Goal: Find specific page/section: Find specific page/section

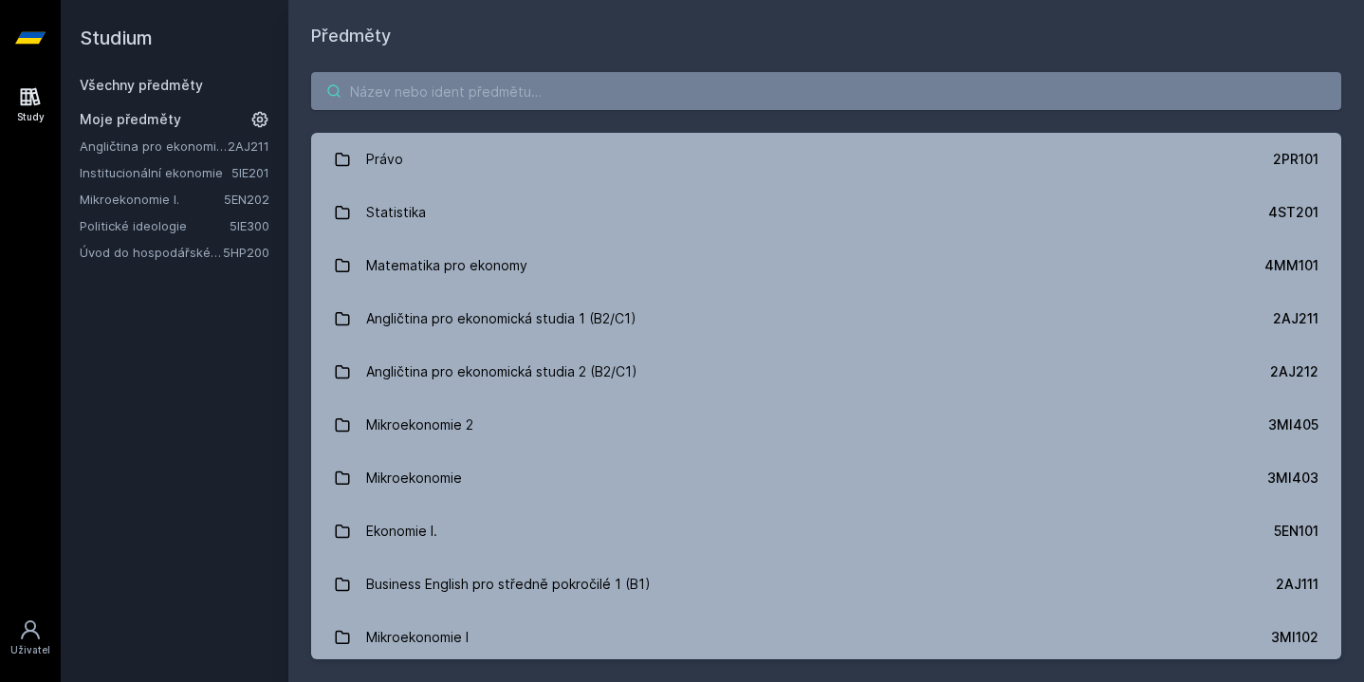
drag, startPoint x: 0, startPoint y: 0, endPoint x: 844, endPoint y: 91, distance: 849.0
click at [844, 91] on input "search" at bounding box center [826, 91] width 1030 height 38
paste input "5HP311"
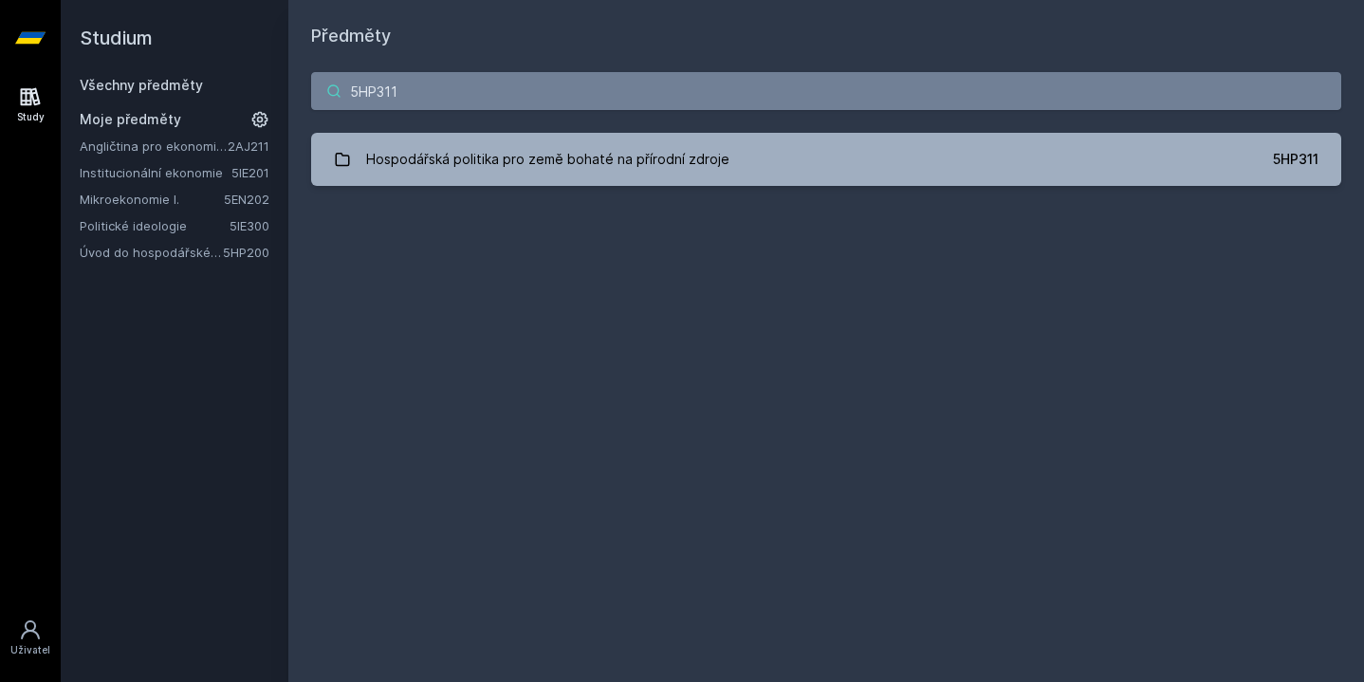
type input "5HP311"
click at [849, 131] on div "5HP311 Hospodářská politika pro země bohaté na přírodní zdroje 5HP311 Jejda, ně…" at bounding box center [826, 128] width 1076 height 159
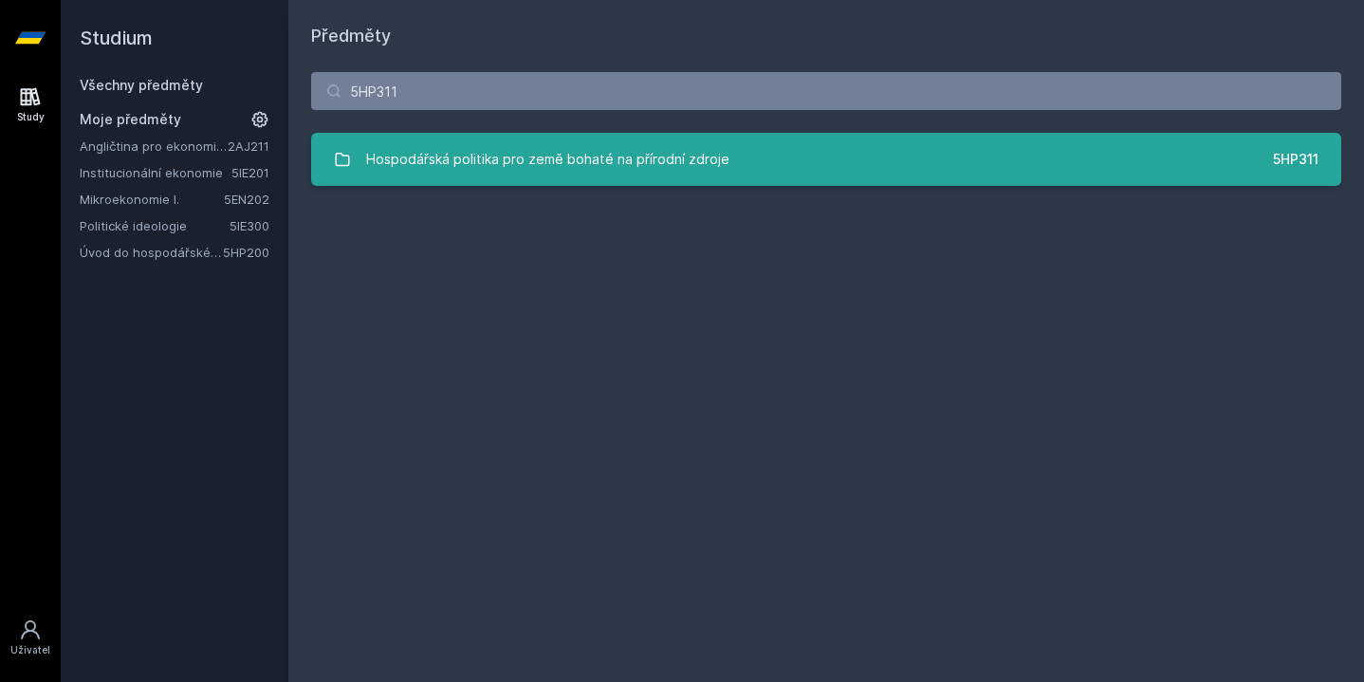
click at [849, 152] on link "Hospodářská politika pro země bohaté na přírodní zdroje 5HP311" at bounding box center [826, 159] width 1030 height 53
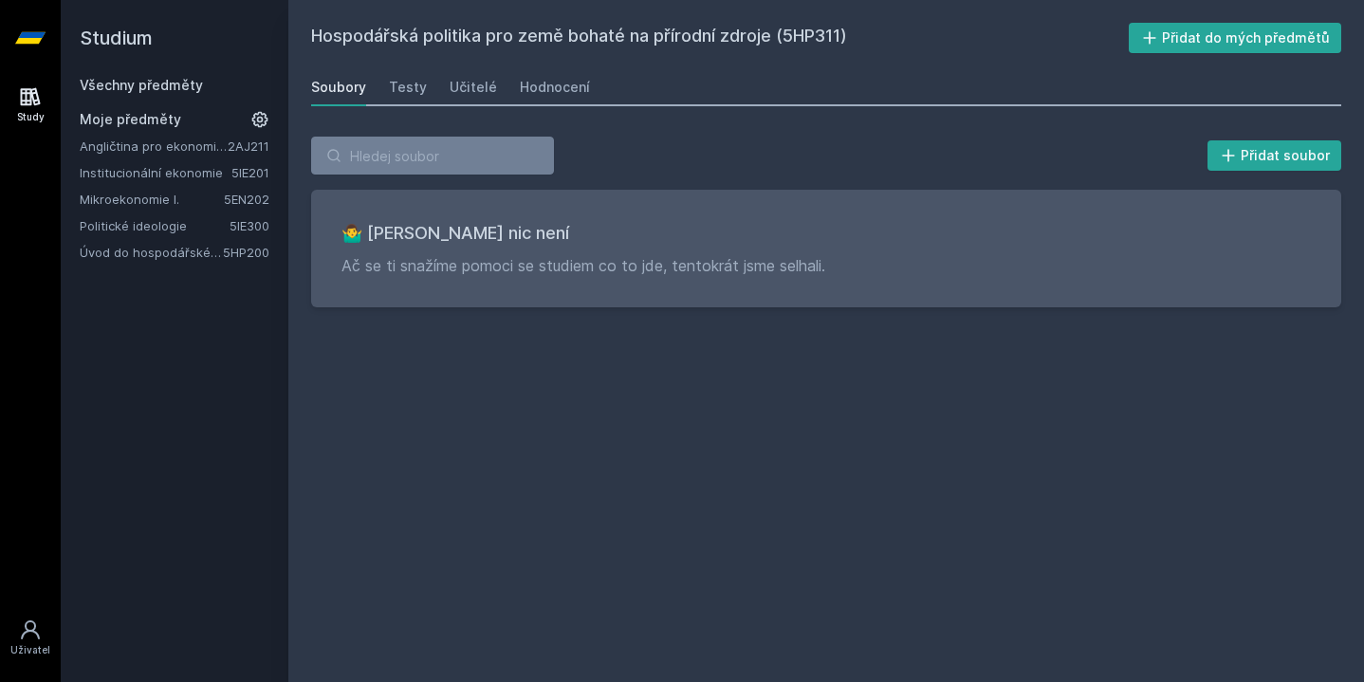
click at [384, 77] on div "Soubory Testy Učitelé Hodnocení" at bounding box center [826, 87] width 1030 height 38
click at [399, 86] on div "Testy" at bounding box center [408, 87] width 38 height 19
click at [451, 96] on div "Učitelé" at bounding box center [473, 87] width 47 height 19
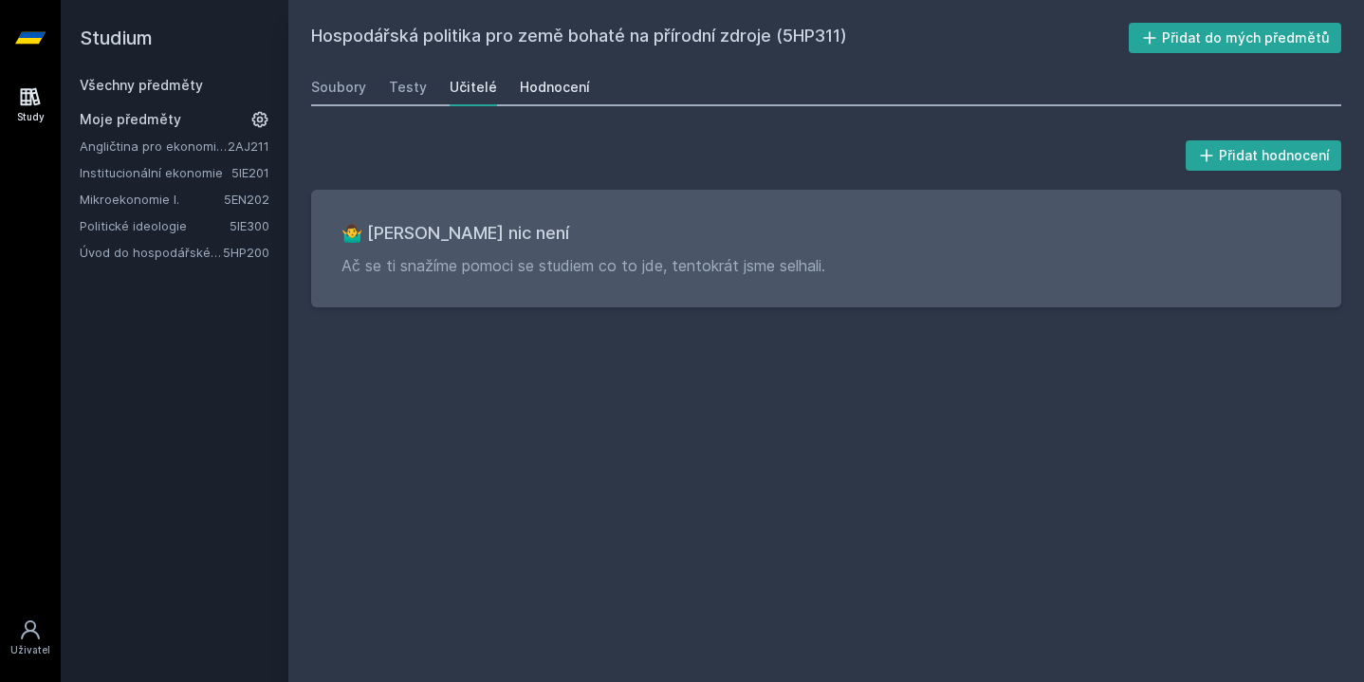
click at [539, 94] on div "Hodnocení" at bounding box center [555, 87] width 70 height 19
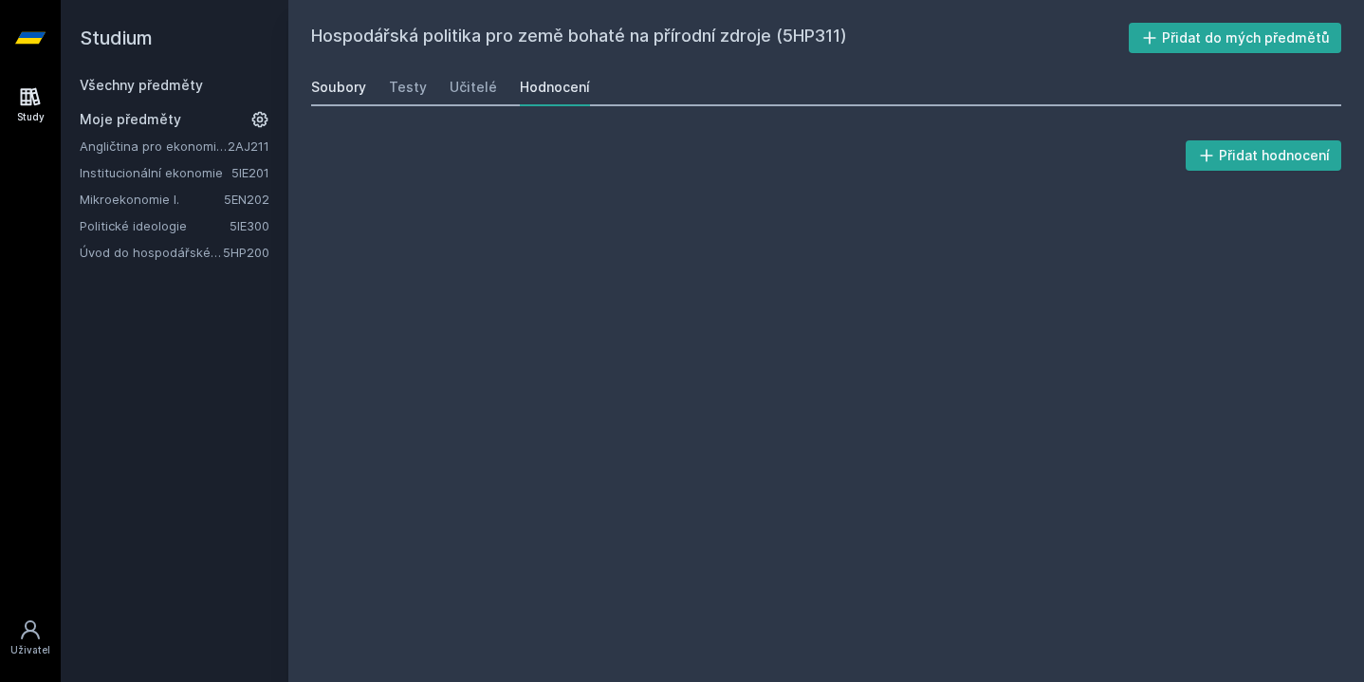
click at [338, 83] on div "Soubory" at bounding box center [338, 87] width 55 height 19
